Goal: Task Accomplishment & Management: Use online tool/utility

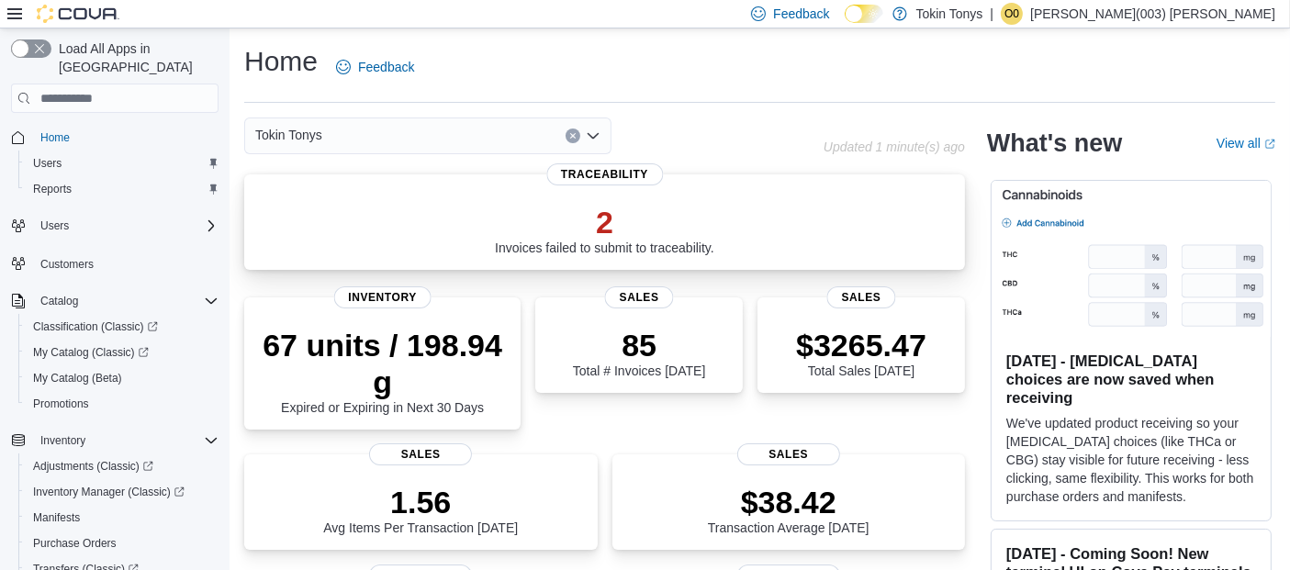
click at [602, 219] on p "2" at bounding box center [605, 222] width 220 height 37
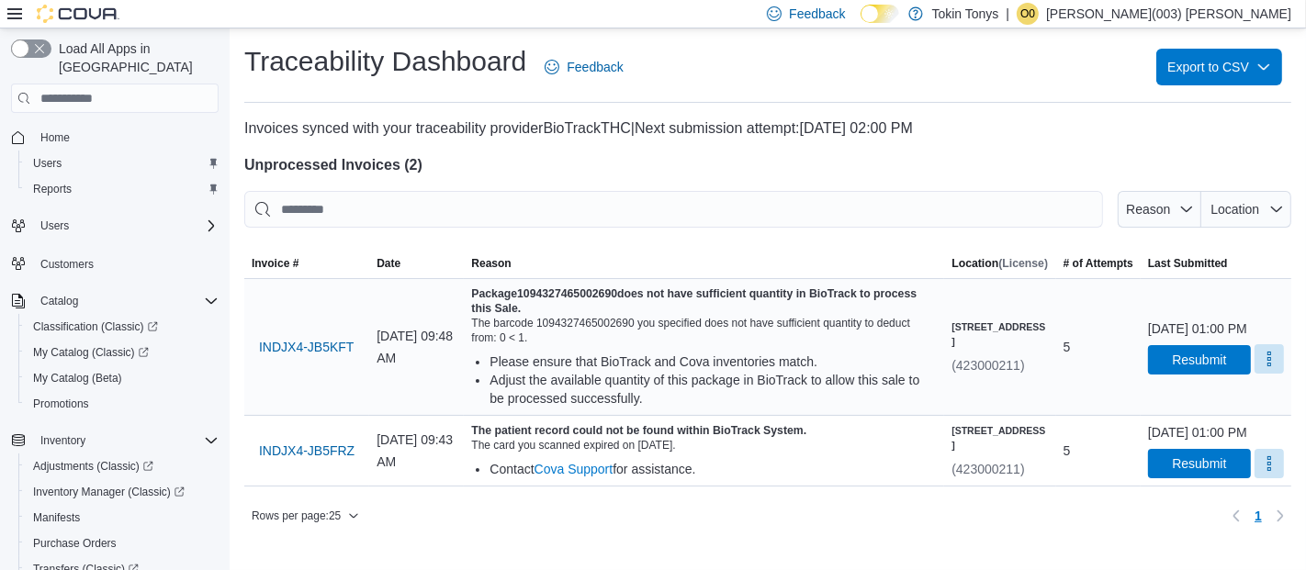
click at [1255, 368] on button "More" at bounding box center [1269, 358] width 29 height 29
click at [1194, 415] on span "Mark as Resolved" at bounding box center [1225, 415] width 103 height 18
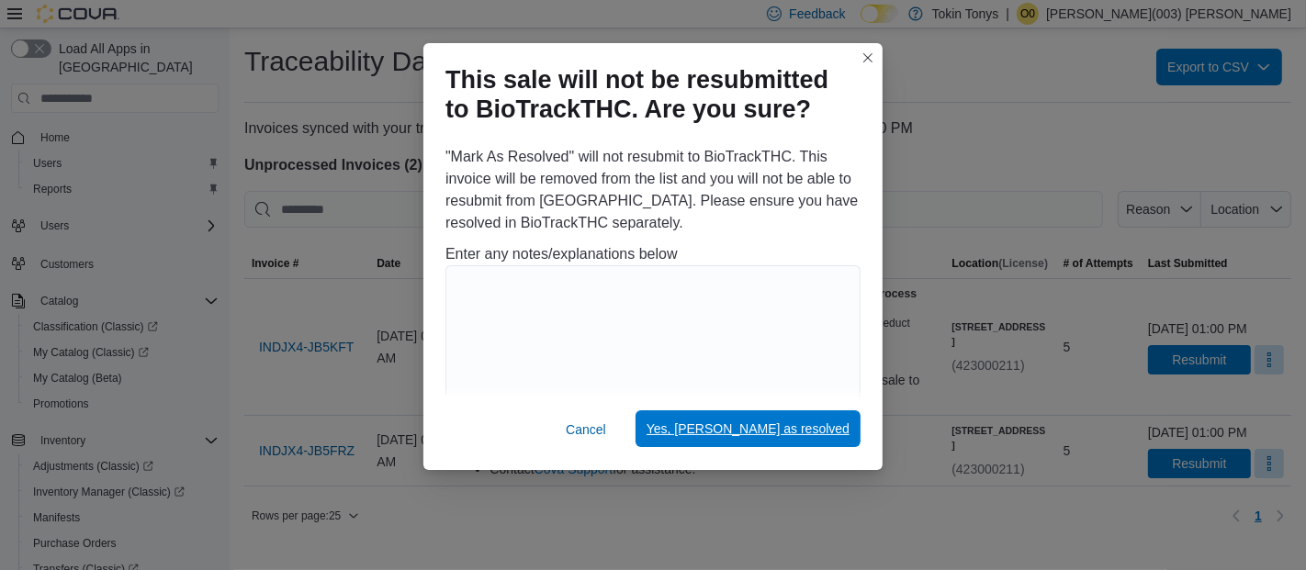
drag, startPoint x: 756, startPoint y: 431, endPoint x: 778, endPoint y: 432, distance: 22.1
click at [757, 431] on span "Yes, mark as resolved" at bounding box center [748, 429] width 203 height 18
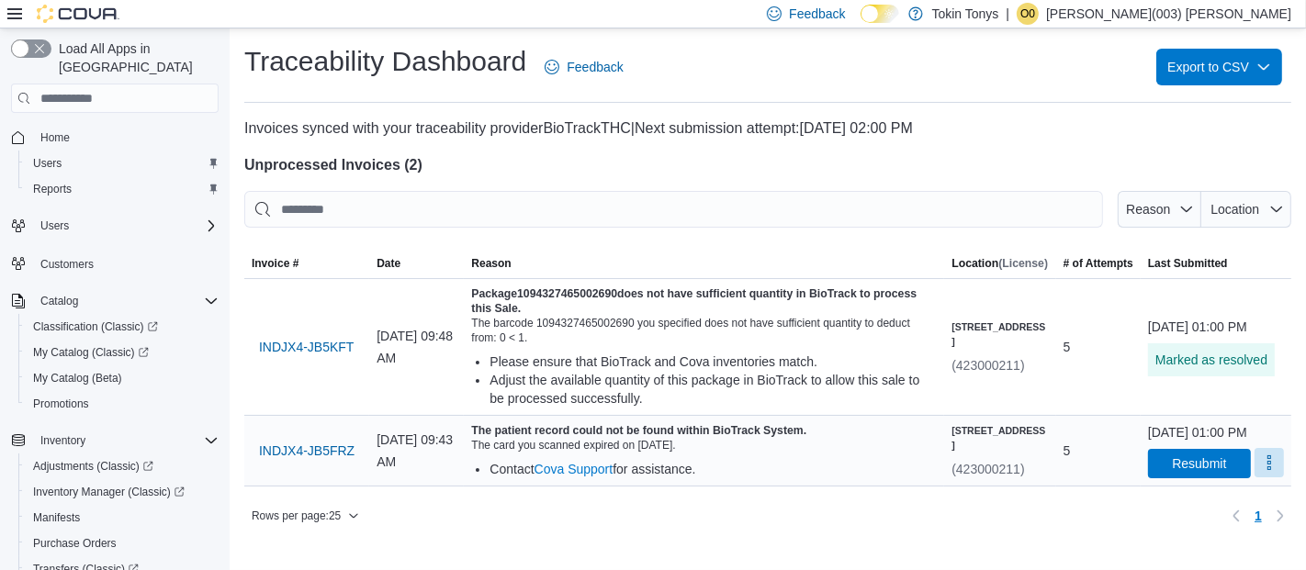
click at [1255, 478] on button "More" at bounding box center [1269, 462] width 29 height 29
click at [1223, 431] on span "Mark as Resolved" at bounding box center [1225, 435] width 103 height 18
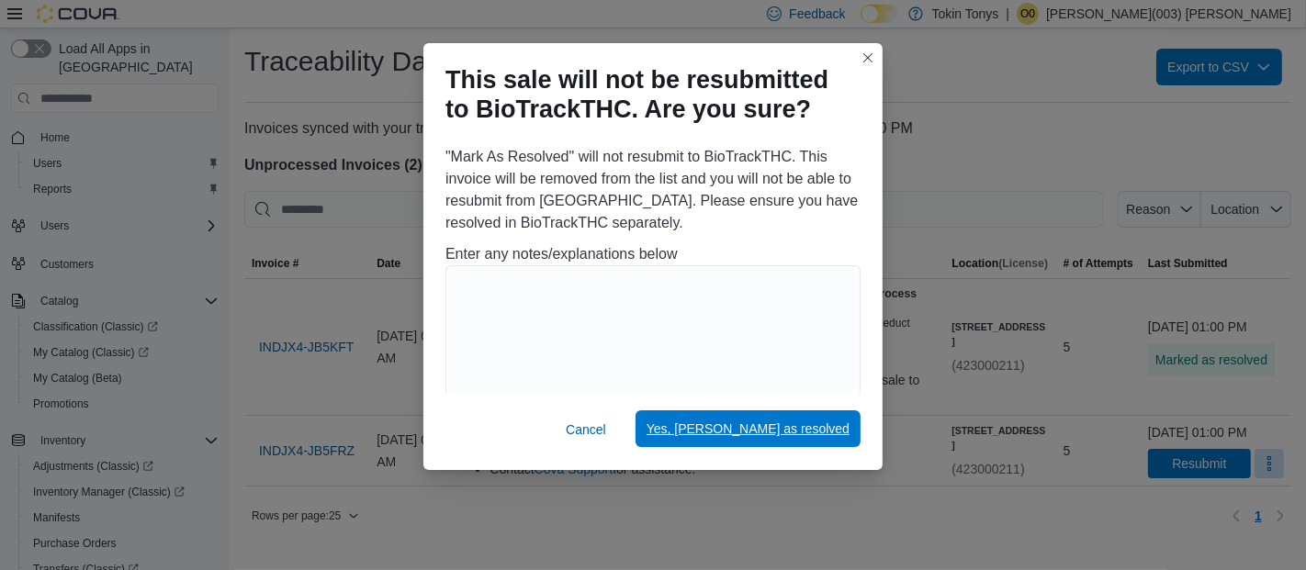
click at [844, 425] on span "Yes, mark as resolved" at bounding box center [748, 429] width 203 height 18
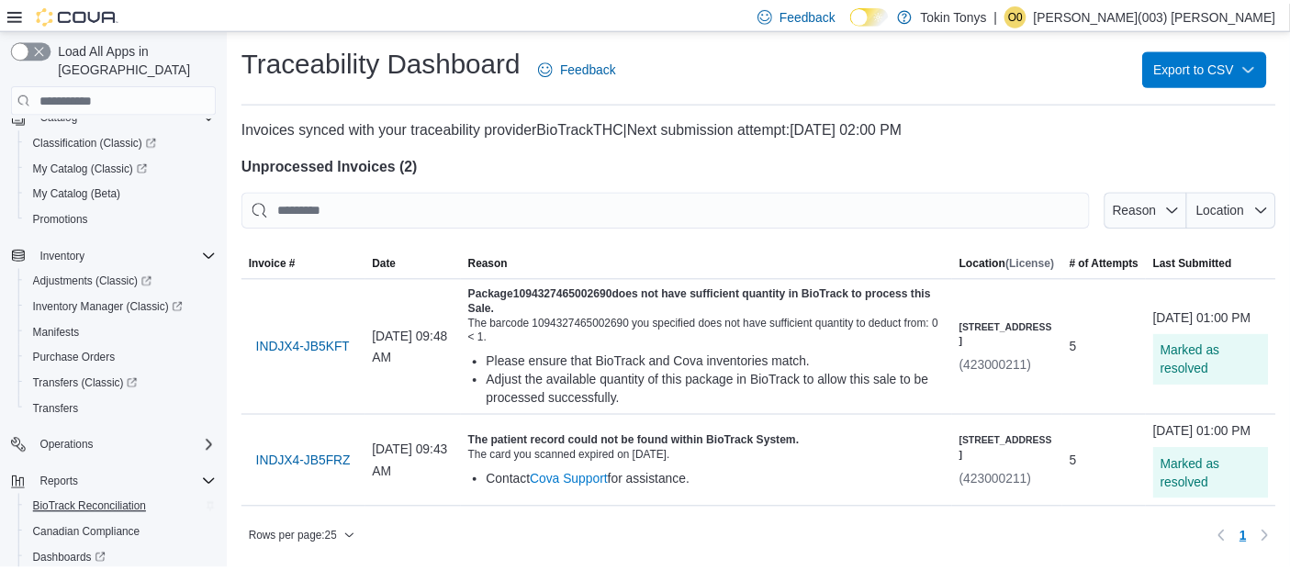
scroll to position [294, 0]
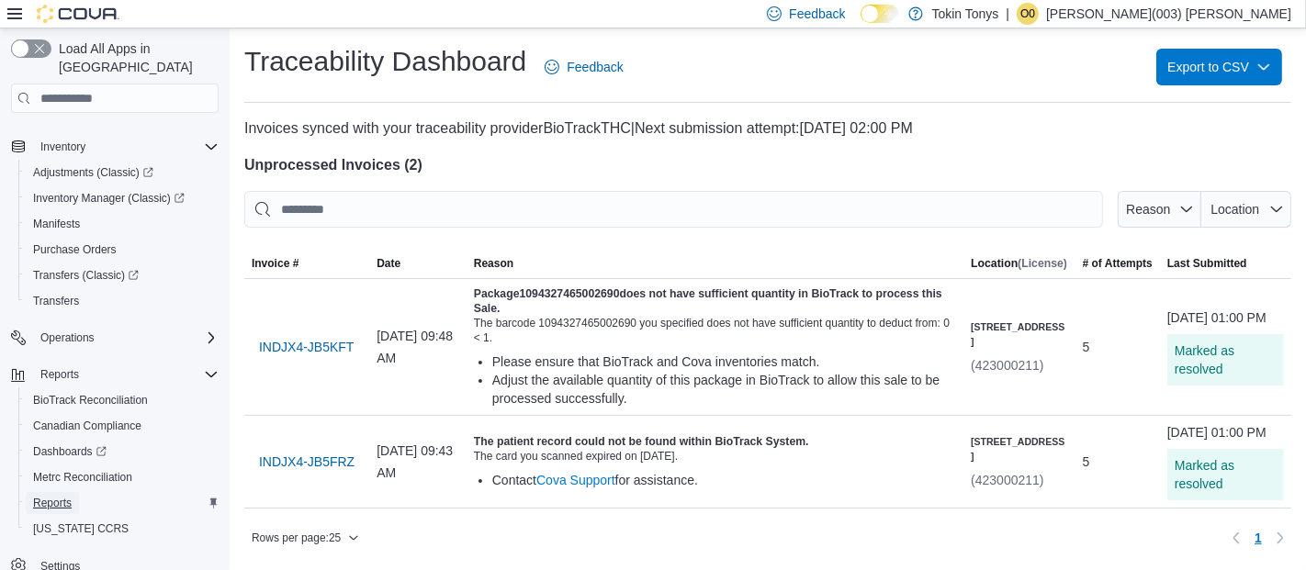
click at [56, 496] on span "Reports" at bounding box center [52, 503] width 39 height 15
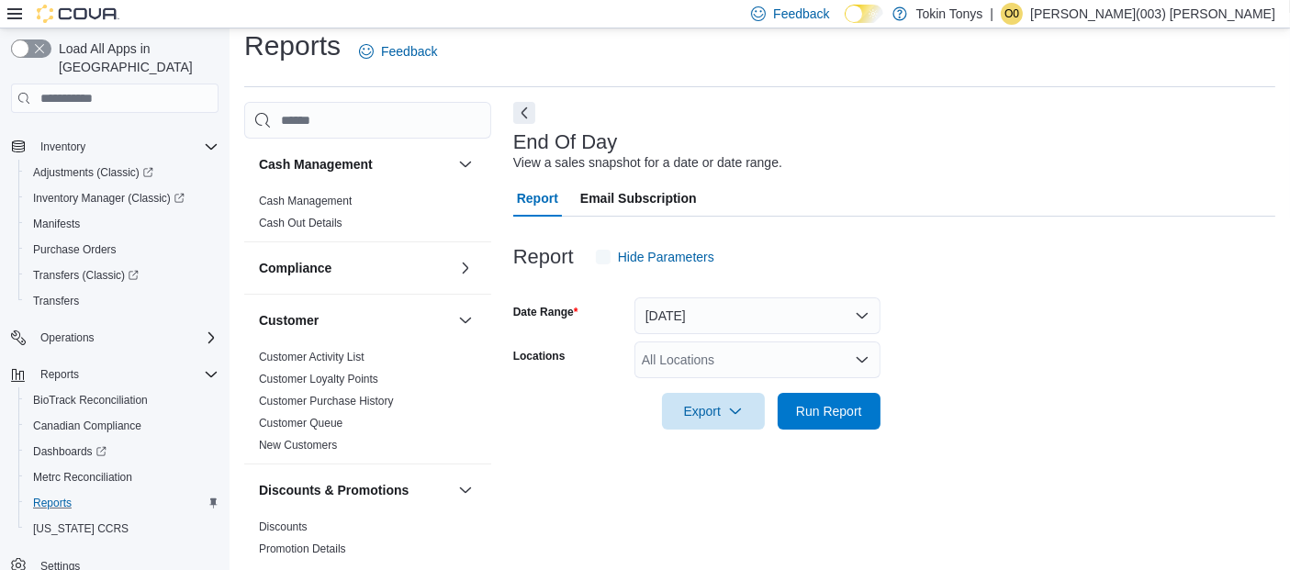
scroll to position [26, 0]
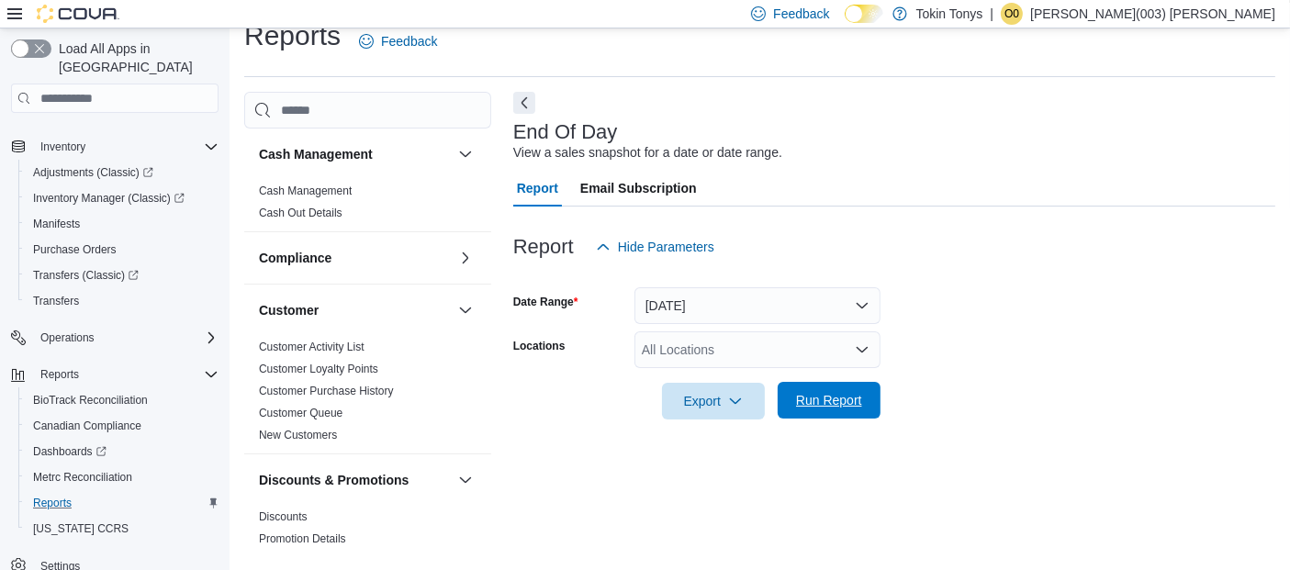
click at [842, 409] on span "Run Report" at bounding box center [829, 400] width 81 height 37
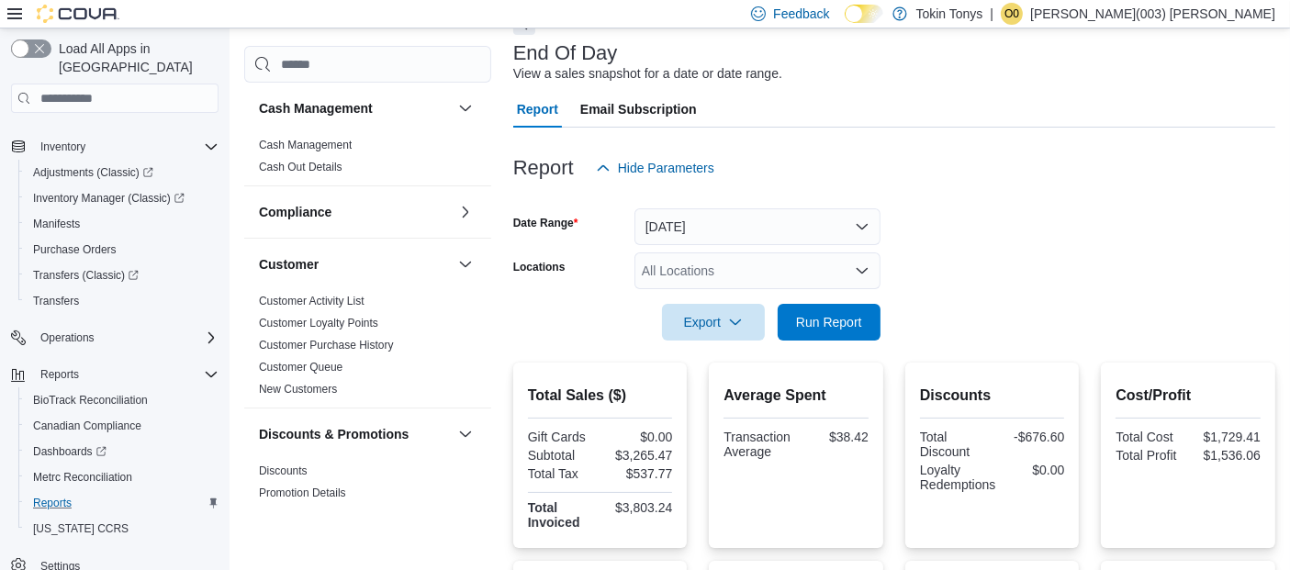
scroll to position [102, 0]
